Goal: Task Accomplishment & Management: Manage account settings

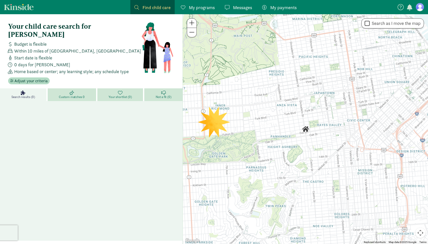
click at [273, 8] on span "My payments" at bounding box center [283, 7] width 26 height 7
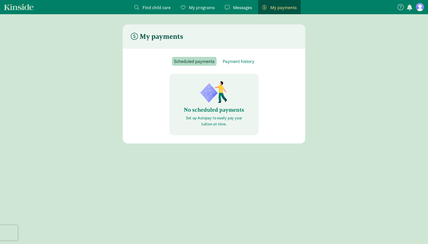
click at [201, 8] on span "My programs" at bounding box center [202, 7] width 26 height 7
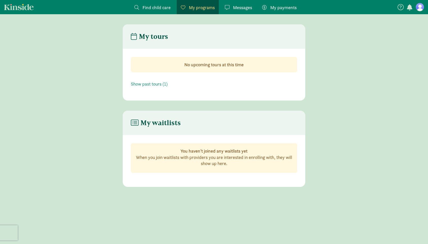
click at [235, 6] on span "Messages" at bounding box center [242, 7] width 19 height 7
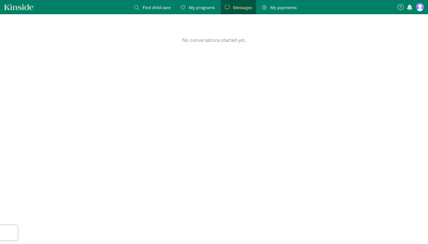
click at [418, 7] on figure at bounding box center [420, 7] width 8 height 8
